Goal: Information Seeking & Learning: Check status

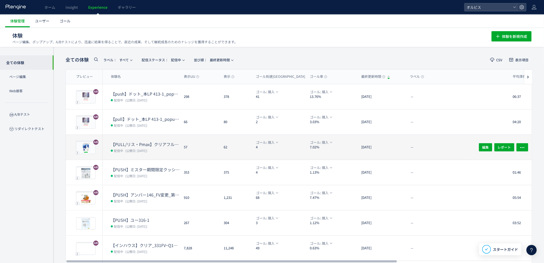
scroll to position [38, 0]
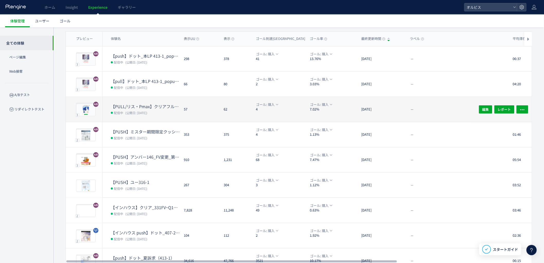
click at [156, 112] on dd "配信中 (公開日: [DATE])" at bounding box center [145, 112] width 69 height 7
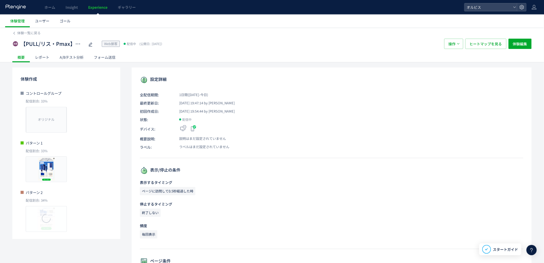
click at [71, 59] on div "A/Bテスト分析" at bounding box center [72, 57] width 34 height 10
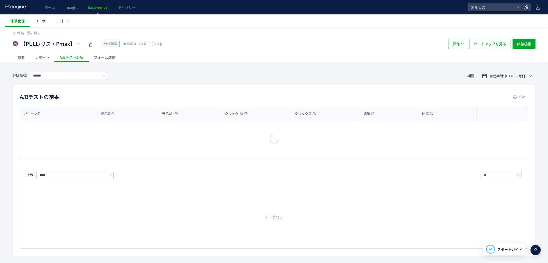
type input "**"
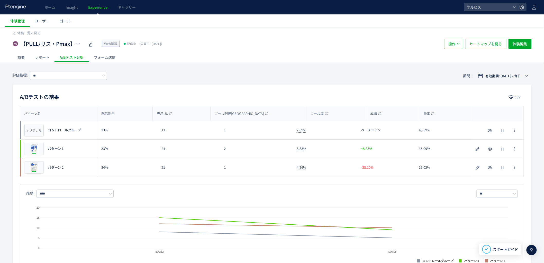
click at [96, 8] on span "Experience" at bounding box center [97, 7] width 19 height 5
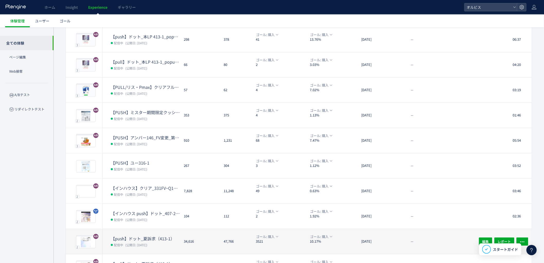
scroll to position [92, 0]
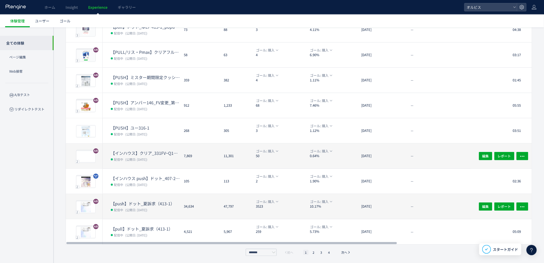
click at [137, 154] on dt "【インハウス】クリア_331FV~Q1間ブロック変更" at bounding box center [145, 153] width 69 height 6
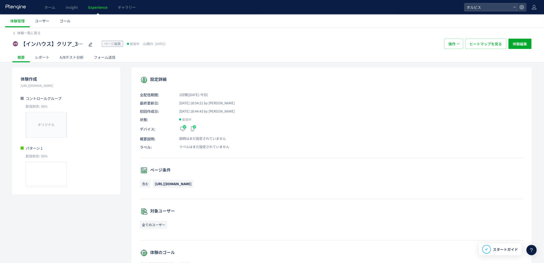
click at [62, 59] on div "A/Bテスト分析" at bounding box center [72, 57] width 34 height 10
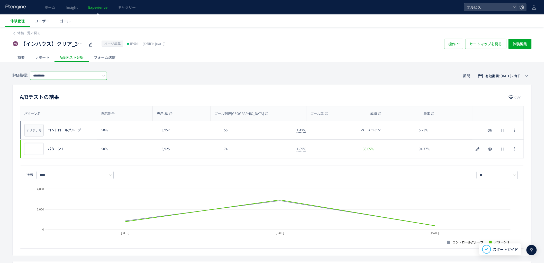
click at [78, 78] on input "*********" at bounding box center [68, 75] width 77 height 8
drag, startPoint x: 73, startPoint y: 106, endPoint x: 77, endPoint y: 106, distance: 3.9
click at [73, 107] on span "購入" at bounding box center [69, 105] width 67 height 9
type input "**"
click at [218, 85] on div "A/Bテストの結果 CSV パターン名 配信割合 表示UU ゴール到達UU ゴール率 成績 勝率 パターン名 オリジナル プレビュー コントロールグループ 5…" at bounding box center [271, 170] width 519 height 172
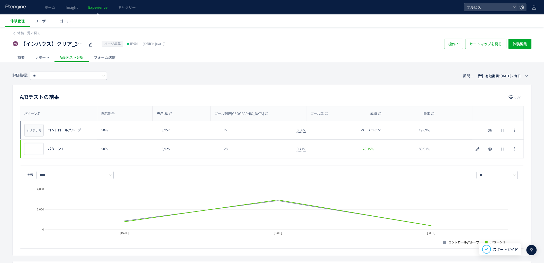
click at [253, 155] on div "28" at bounding box center [256, 148] width 73 height 19
click at [243, 163] on div "パターン名 配信割合 表示UU ゴール到達UU ゴール率 成績 勝率 パターン名 オリジナル プレビュー コントロールグループ 50% 3,952 22 0.…" at bounding box center [272, 177] width 519 height 142
click at [484, 47] on span "ヒートマップを見る" at bounding box center [486, 44] width 32 height 10
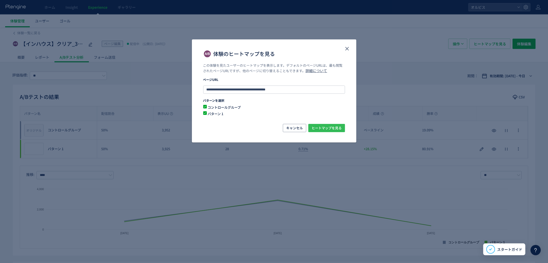
click at [340, 124] on span "ヒートマップを見る" at bounding box center [327, 128] width 30 height 8
click at [347, 48] on use "close" at bounding box center [348, 49] width 4 height 4
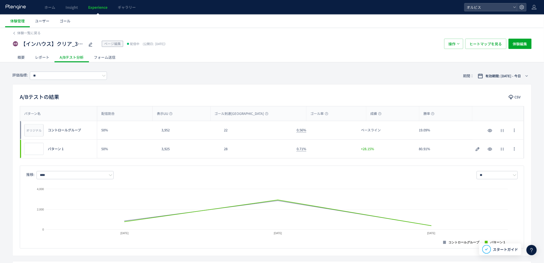
click at [97, 8] on span "Experience" at bounding box center [97, 7] width 19 height 5
